Goal: Information Seeking & Learning: Learn about a topic

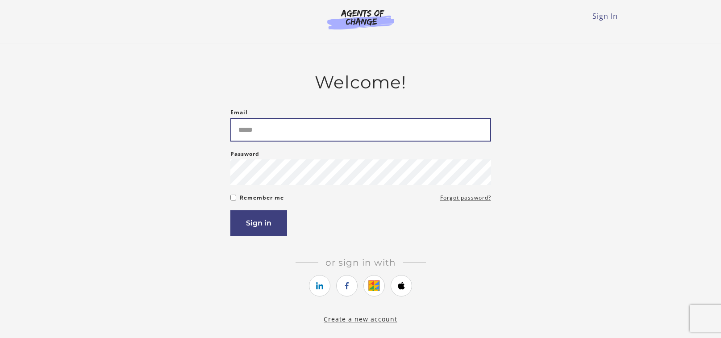
click at [342, 131] on input "Email" at bounding box center [360, 130] width 261 height 24
type input "**********"
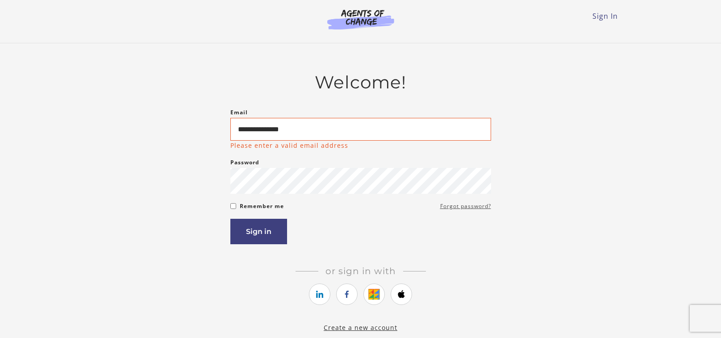
click at [465, 204] on link "Forgot password?" at bounding box center [465, 206] width 51 height 11
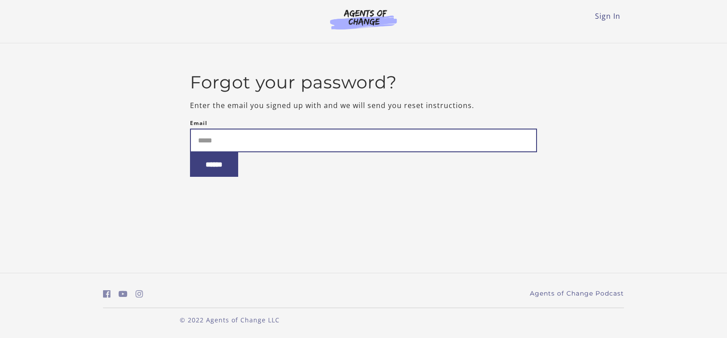
click at [245, 147] on input "Email" at bounding box center [364, 141] width 348 height 24
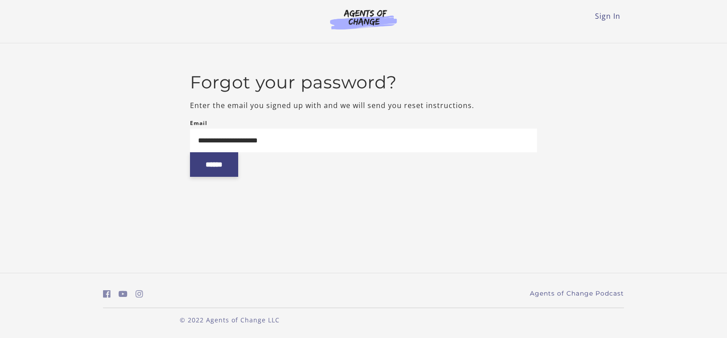
type input "**********"
click at [213, 170] on input "******" at bounding box center [214, 164] width 48 height 25
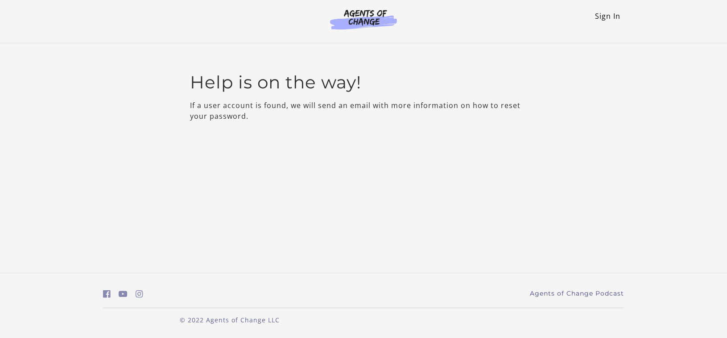
click at [601, 18] on link "Sign In" at bounding box center [607, 16] width 25 height 10
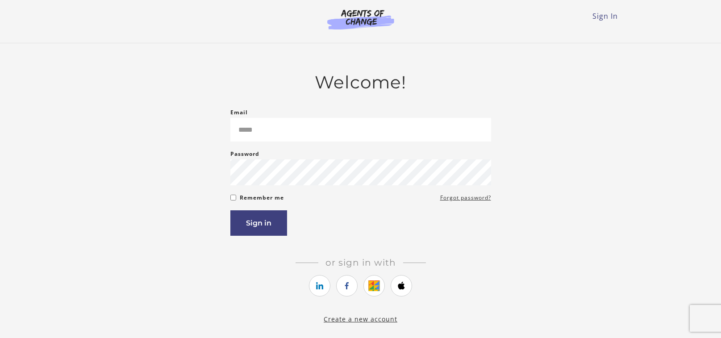
click at [439, 206] on form "Email Please enter a valid email address Password Password must be at least 8 c…" at bounding box center [360, 171] width 261 height 129
click at [446, 202] on link "Forgot password?" at bounding box center [465, 197] width 51 height 11
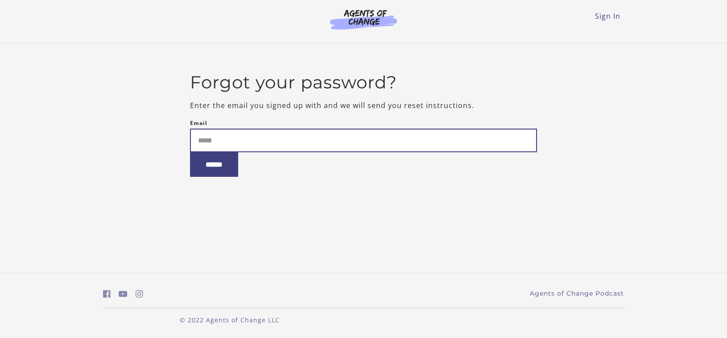
click at [217, 131] on input "Email" at bounding box center [364, 141] width 348 height 24
click at [243, 140] on input "Email" at bounding box center [364, 141] width 348 height 24
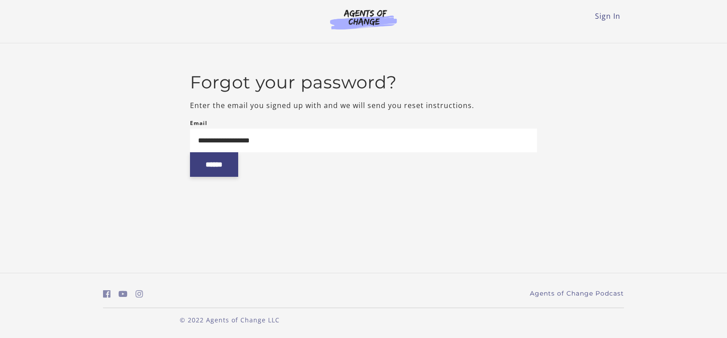
type input "**********"
click at [209, 174] on input "******" at bounding box center [214, 164] width 48 height 25
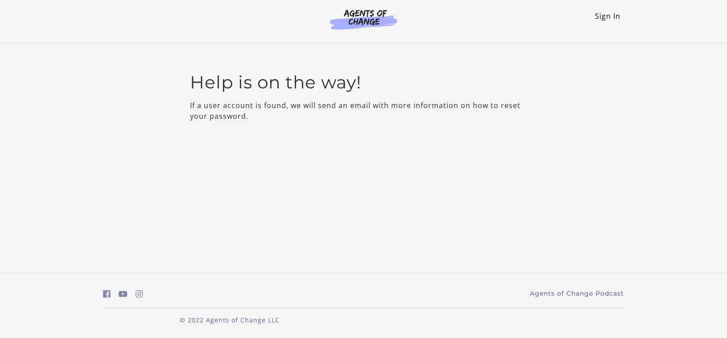
click at [605, 14] on link "Sign In" at bounding box center [607, 16] width 25 height 10
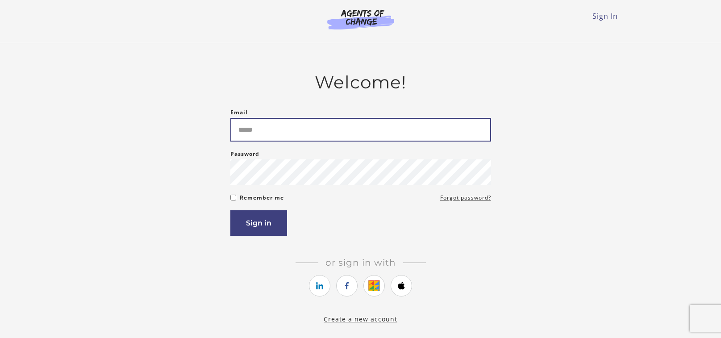
click at [285, 141] on input "Email" at bounding box center [360, 130] width 261 height 24
type input "**********"
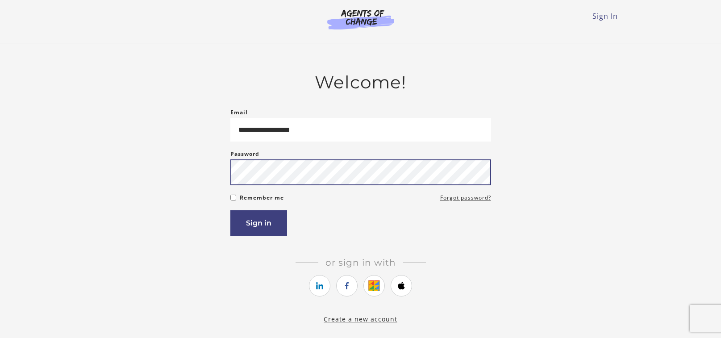
click at [230, 210] on button "Sign in" at bounding box center [258, 222] width 57 height 25
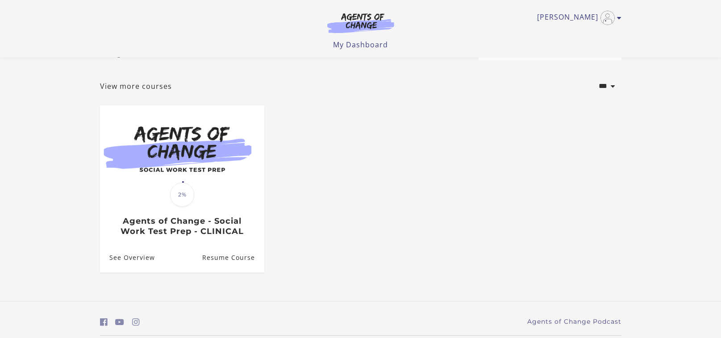
scroll to position [63, 0]
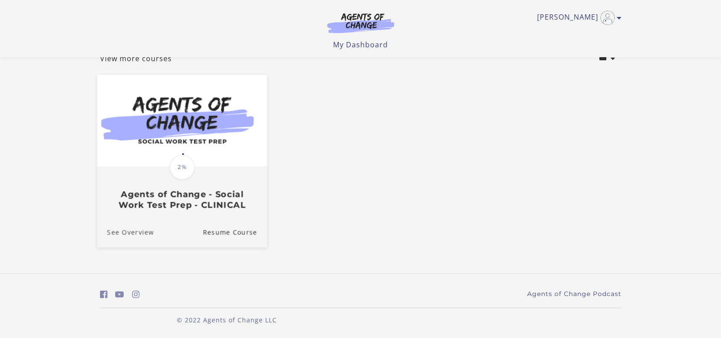
click at [124, 234] on link "See Overview" at bounding box center [125, 232] width 57 height 30
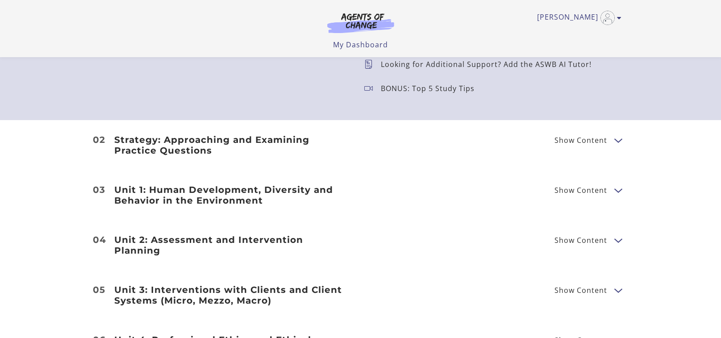
scroll to position [1071, 0]
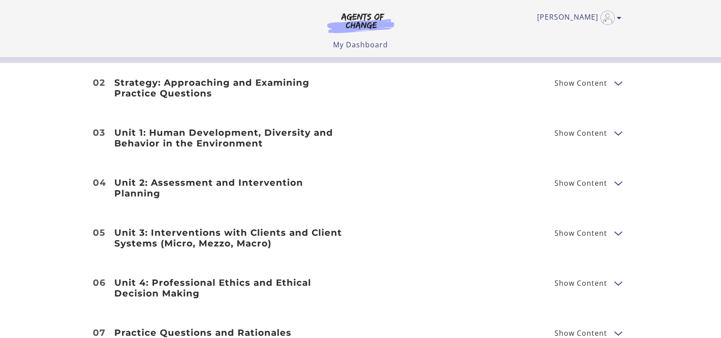
click at [512, 91] on div "Strategy: Approaching and Examining Practice Questions Show Content Breaking Do…" at bounding box center [361, 87] width 536 height 21
click at [598, 85] on span "Show Content" at bounding box center [580, 82] width 53 height 7
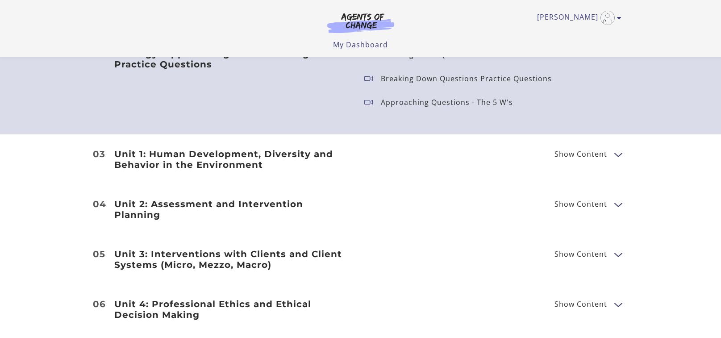
scroll to position [1116, 0]
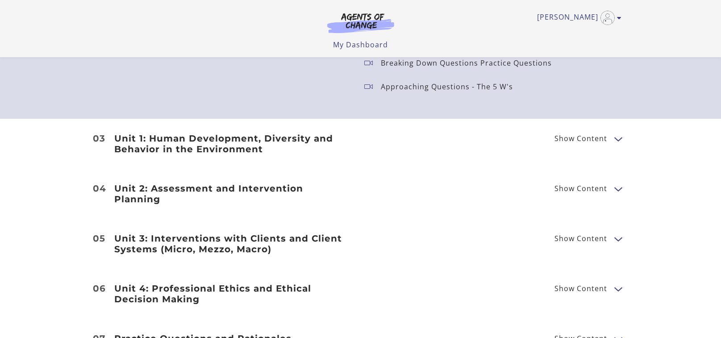
click at [616, 138] on button "Show Content" at bounding box center [617, 138] width 7 height 11
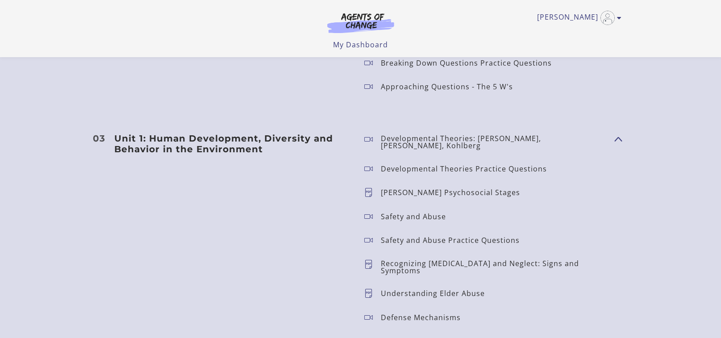
scroll to position [1205, 0]
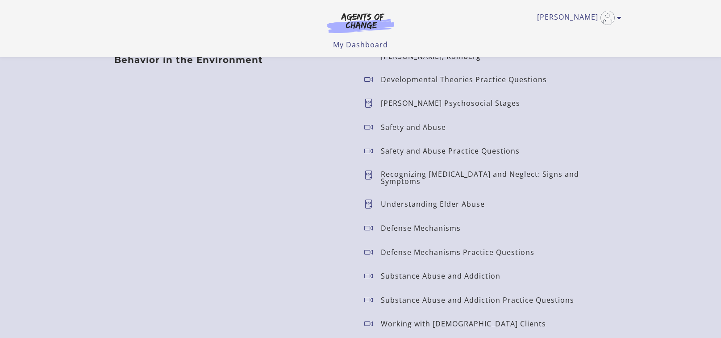
click at [369, 199] on icon at bounding box center [372, 203] width 17 height 9
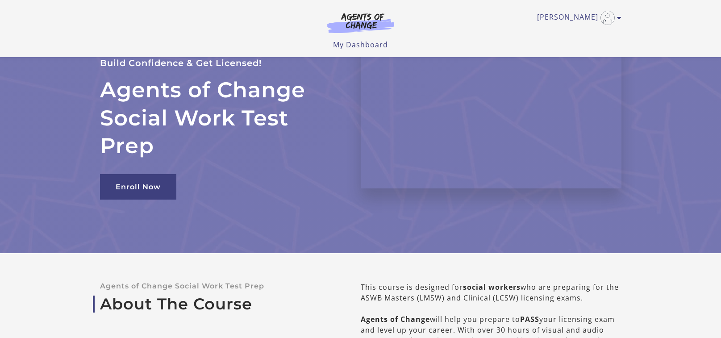
scroll to position [0, 0]
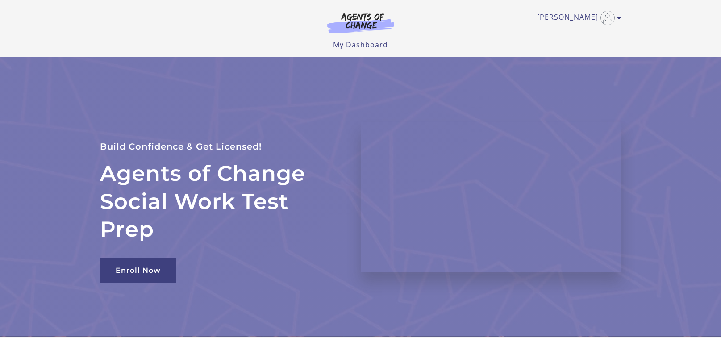
click at [622, 17] on div "Sarah H My Account Support Sign Out Toggle menu Menu My Dashboard My Account Su…" at bounding box center [361, 28] width 536 height 57
click at [619, 17] on icon "Toggle menu" at bounding box center [619, 17] width 4 height 7
click at [572, 33] on link "My Account" at bounding box center [584, 32] width 79 height 15
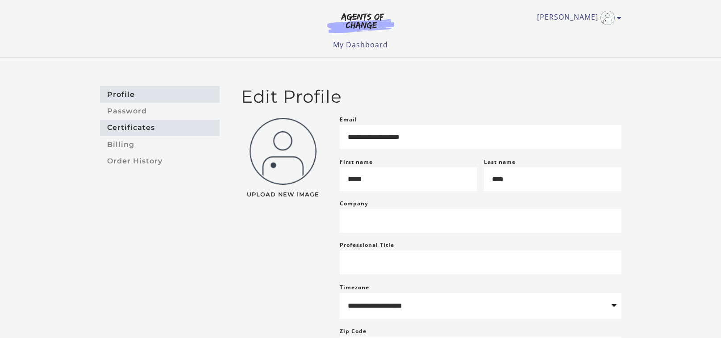
click at [136, 127] on link "Certificates" at bounding box center [160, 128] width 120 height 17
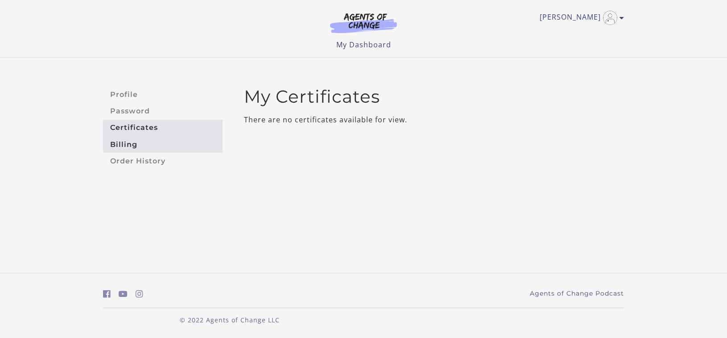
click at [122, 151] on link "Billing" at bounding box center [163, 144] width 120 height 17
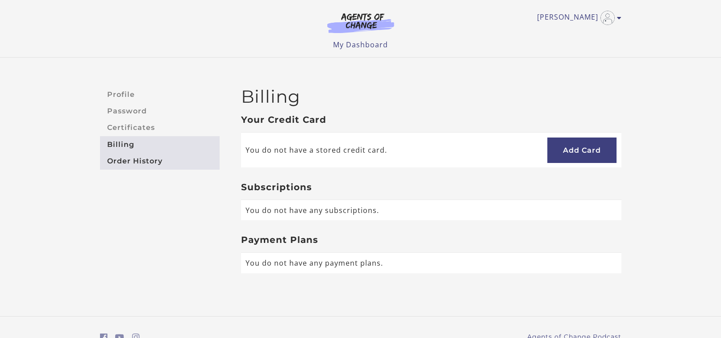
click at [127, 159] on link "Order History" at bounding box center [160, 161] width 120 height 17
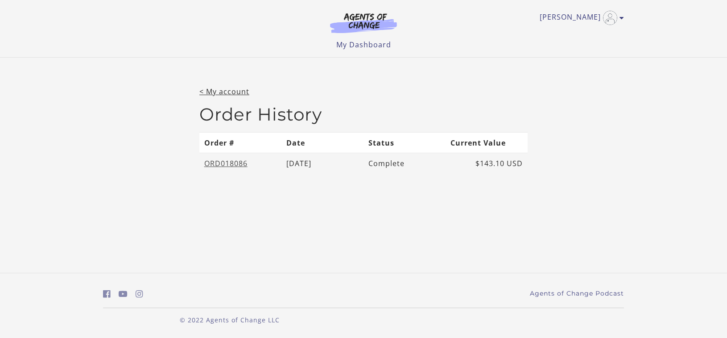
click at [217, 165] on link "ORD018086" at bounding box center [225, 163] width 43 height 10
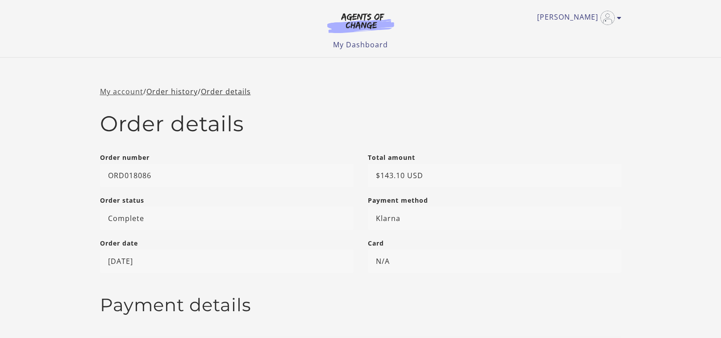
click at [117, 90] on link "My account" at bounding box center [121, 92] width 43 height 10
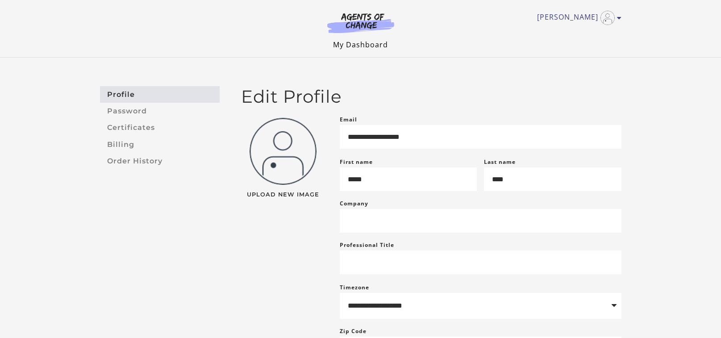
click at [364, 44] on link "My Dashboard" at bounding box center [360, 45] width 55 height 10
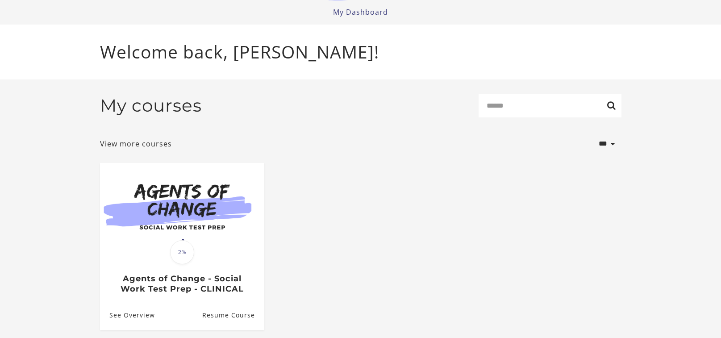
scroll to position [63, 0]
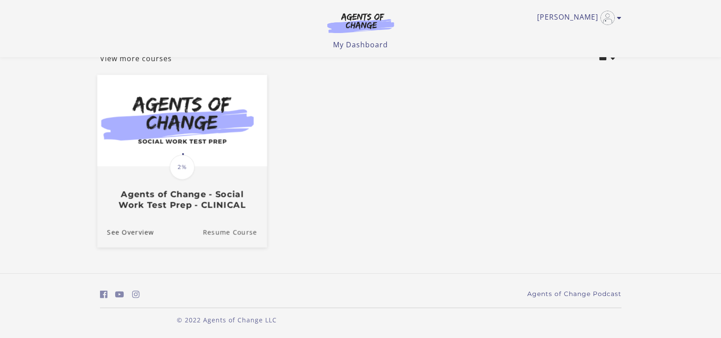
click at [233, 233] on link "Resume Course" at bounding box center [235, 232] width 64 height 30
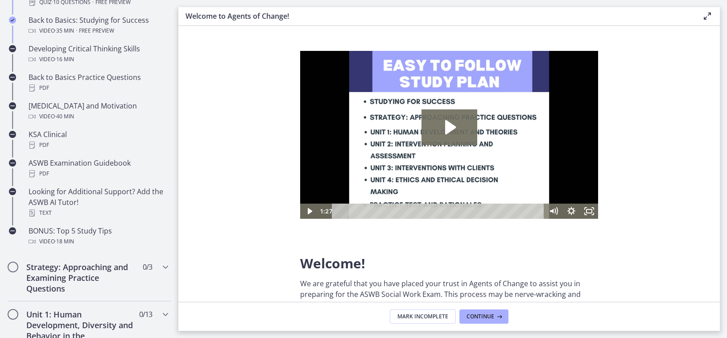
scroll to position [312, 0]
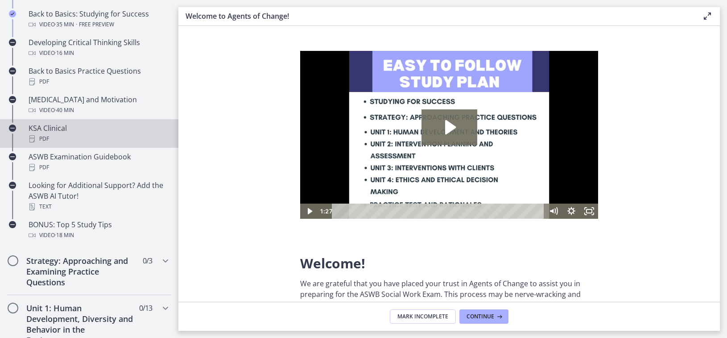
click at [80, 125] on div "KSA Clinical PDF" at bounding box center [98, 133] width 139 height 21
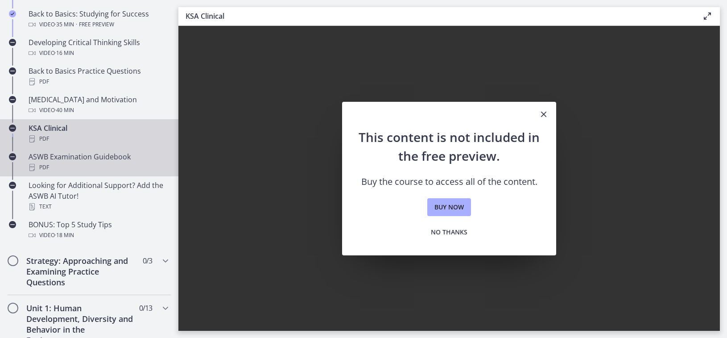
click at [84, 160] on div "ASWB Examination Guidebook PDF" at bounding box center [98, 161] width 139 height 21
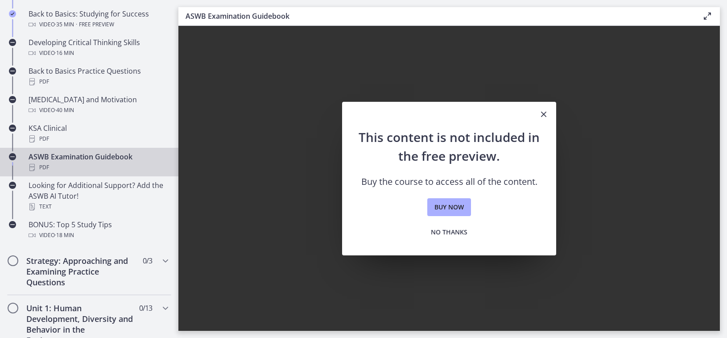
click at [546, 116] on icon "Close" at bounding box center [544, 114] width 11 height 11
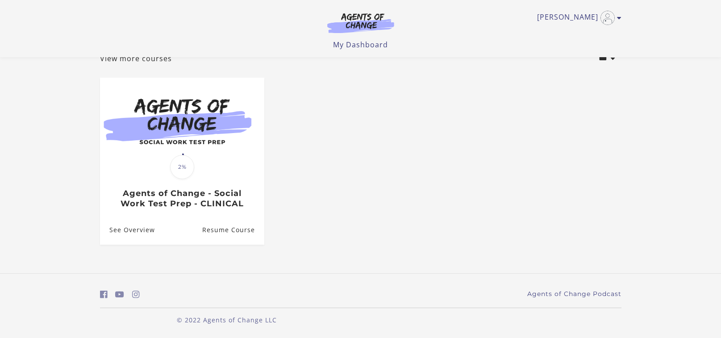
click at [370, 23] on img at bounding box center [361, 22] width 86 height 21
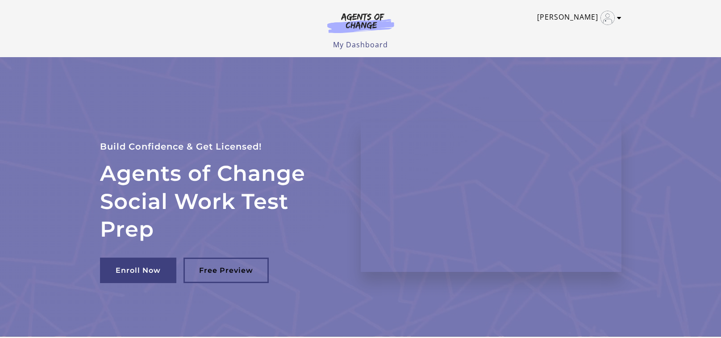
click at [617, 17] on icon "Toggle menu" at bounding box center [619, 17] width 4 height 7
click at [565, 62] on link "Sign Out" at bounding box center [584, 62] width 79 height 15
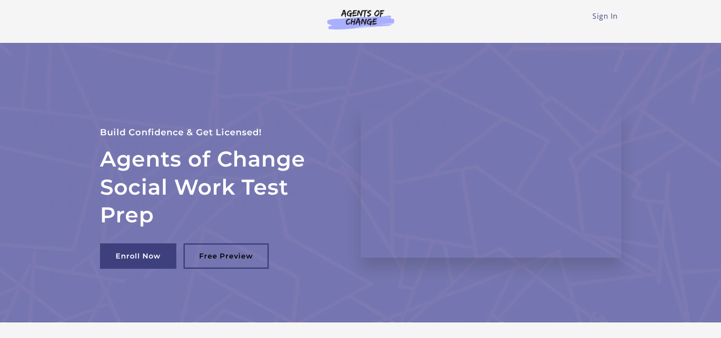
click at [363, 12] on img at bounding box center [361, 19] width 86 height 21
click at [239, 256] on link "Free Preview" at bounding box center [225, 255] width 85 height 25
